Goal: Check status: Check status

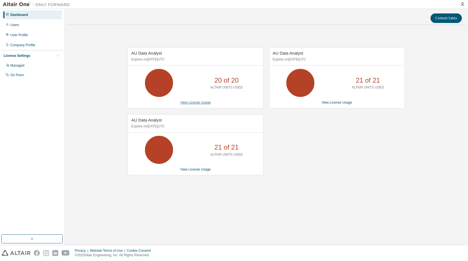
click at [196, 102] on link "View License Usage" at bounding box center [195, 102] width 30 height 4
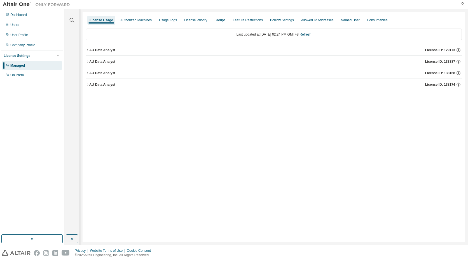
click at [88, 61] on icon "button" at bounding box center [87, 61] width 3 height 3
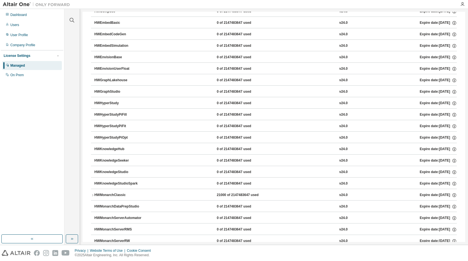
scroll to position [196, 0]
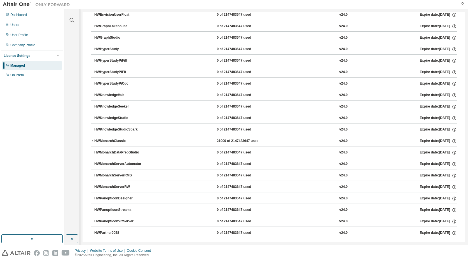
click at [94, 140] on icon "button" at bounding box center [92, 140] width 3 height 3
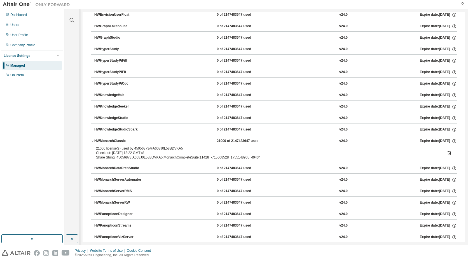
click at [444, 155] on div "21000 license(s) used by 45056873@A608J0L58BDVKA5 Checkout: [DATE] 13:22 GMT+8 …" at bounding box center [274, 152] width 356 height 13
click at [448, 153] on icon at bounding box center [448, 152] width 1 height 1
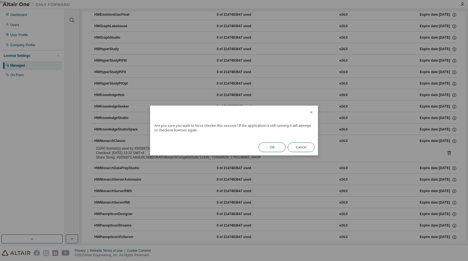
click at [269, 148] on button "OK" at bounding box center [271, 147] width 27 height 10
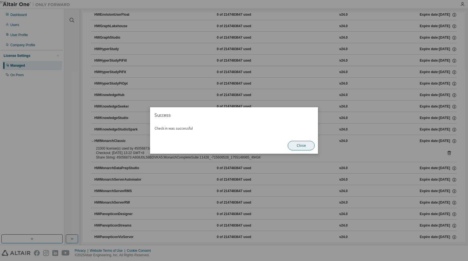
click at [306, 145] on button "Close" at bounding box center [301, 146] width 27 height 10
